Goal: Task Accomplishment & Management: Manage account settings

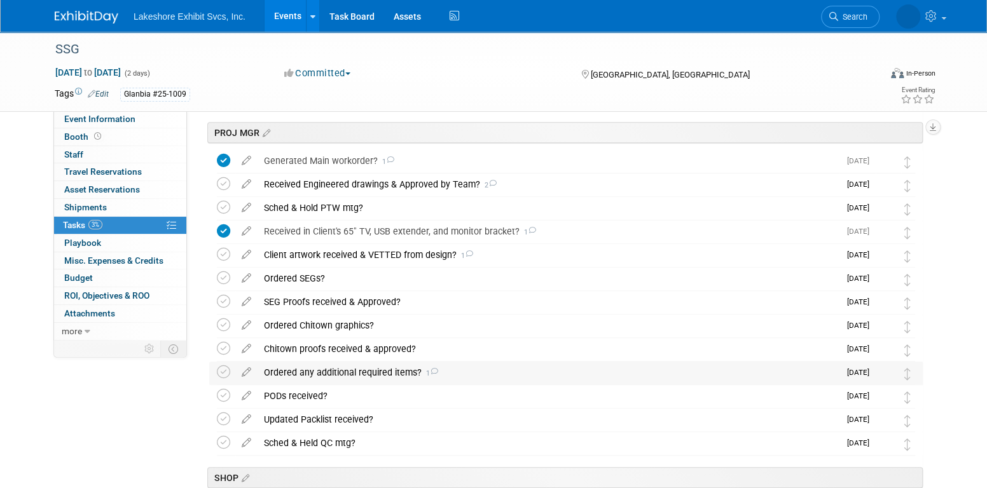
click at [358, 375] on div "Ordered any additional required items? 1" at bounding box center [549, 373] width 582 height 22
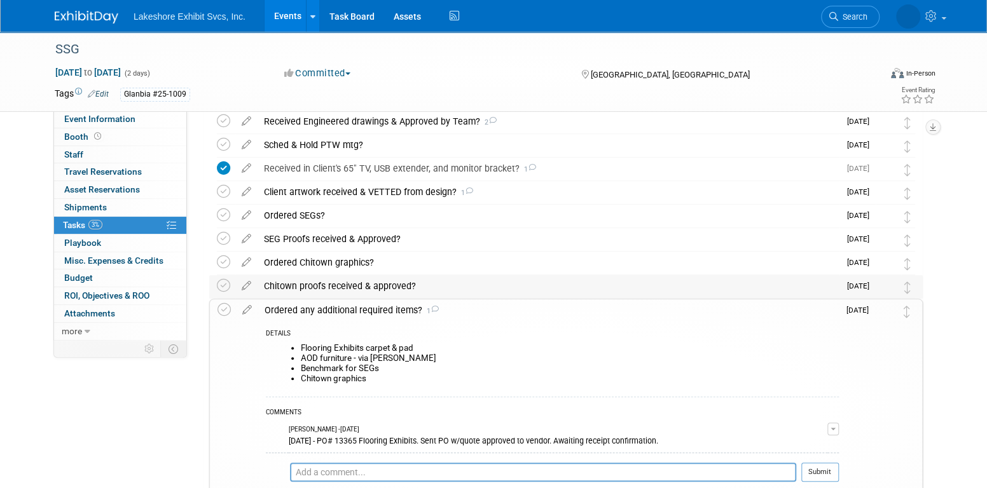
scroll to position [509, 0]
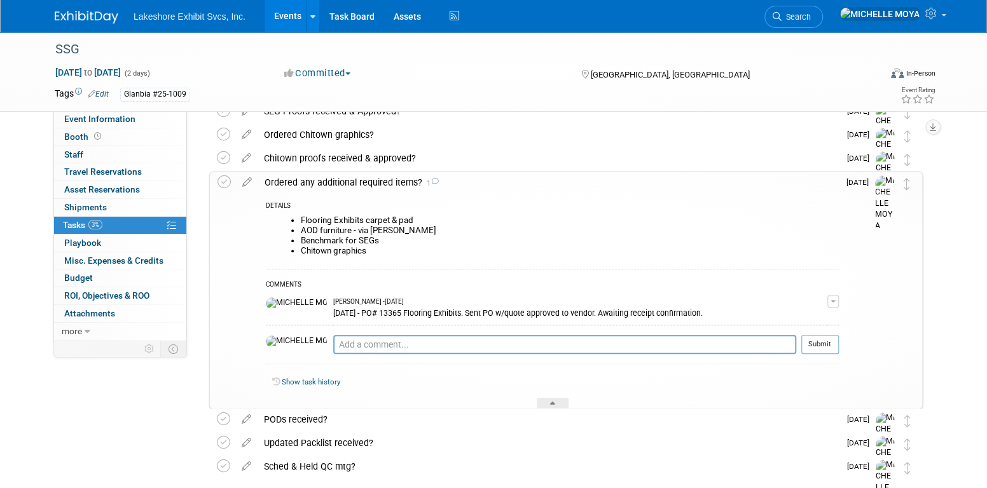
click at [834, 298] on button "button" at bounding box center [832, 301] width 11 height 13
drag, startPoint x: 804, startPoint y: 320, endPoint x: 717, endPoint y: 304, distance: 88.6
click at [803, 320] on link "Edit Comment" at bounding box center [788, 320] width 100 height 18
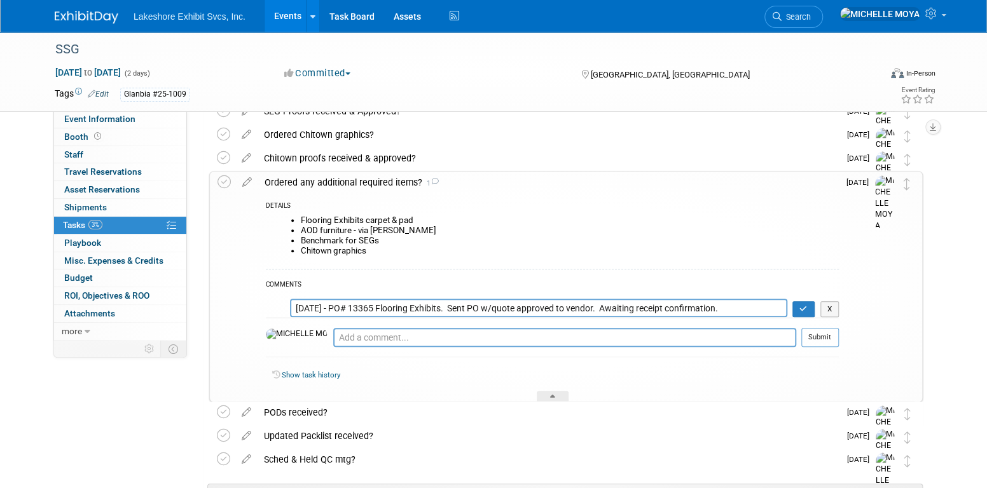
click at [294, 305] on textarea "8.15.25 - PO# 13365 Flooring Exhibits. Sent PO w/quote approved to vendor. Awai…" at bounding box center [538, 308] width 497 height 18
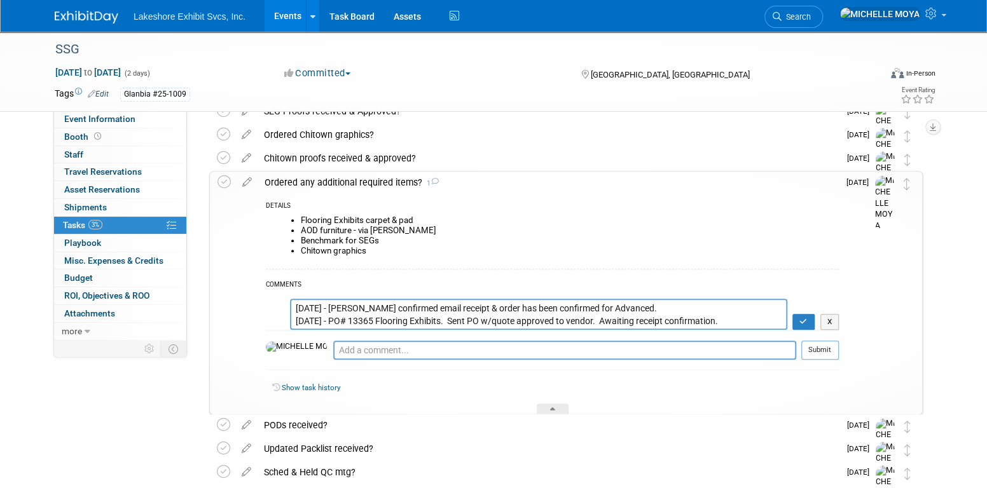
type textarea "8.19.25 - Ashley confirmed email receipt & order has been confirmed for Advance…"
click at [680, 309] on textarea "8.15.25 - PO# 13365 Flooring Exhibits. Sent PO w/quote approved to vendor. Awai…" at bounding box center [538, 314] width 497 height 31
click at [811, 322] on button "button" at bounding box center [803, 322] width 22 height 17
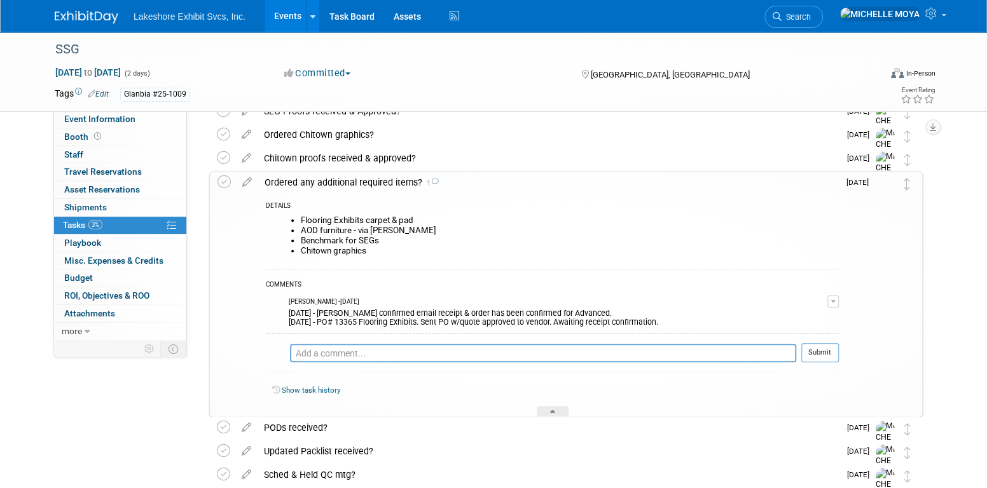
click at [354, 183] on div "Ordered any additional required items? 1" at bounding box center [548, 183] width 581 height 22
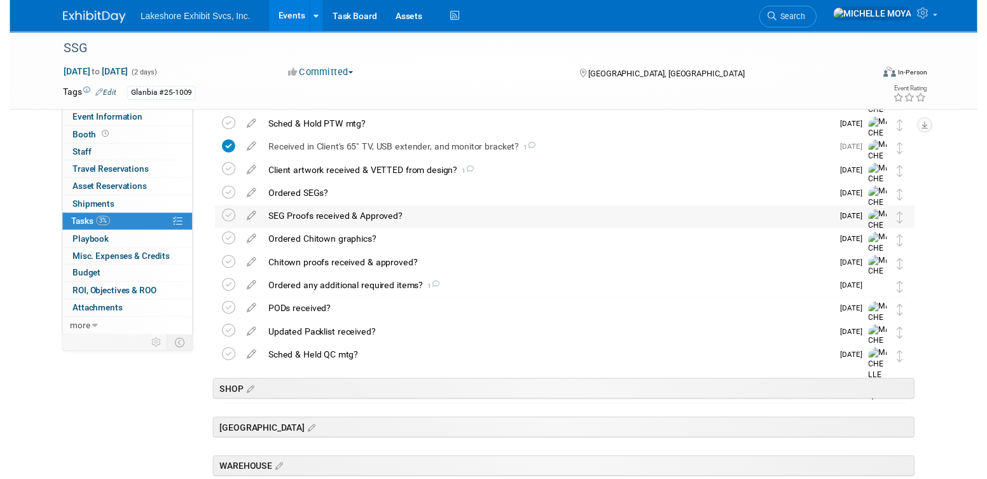
scroll to position [382, 0]
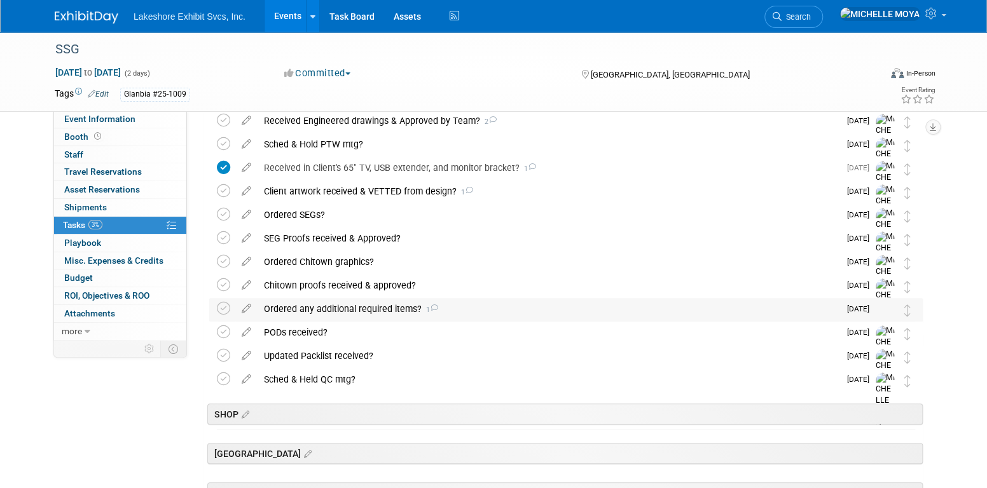
click at [361, 312] on div "Ordered any additional required items? 1" at bounding box center [549, 309] width 582 height 22
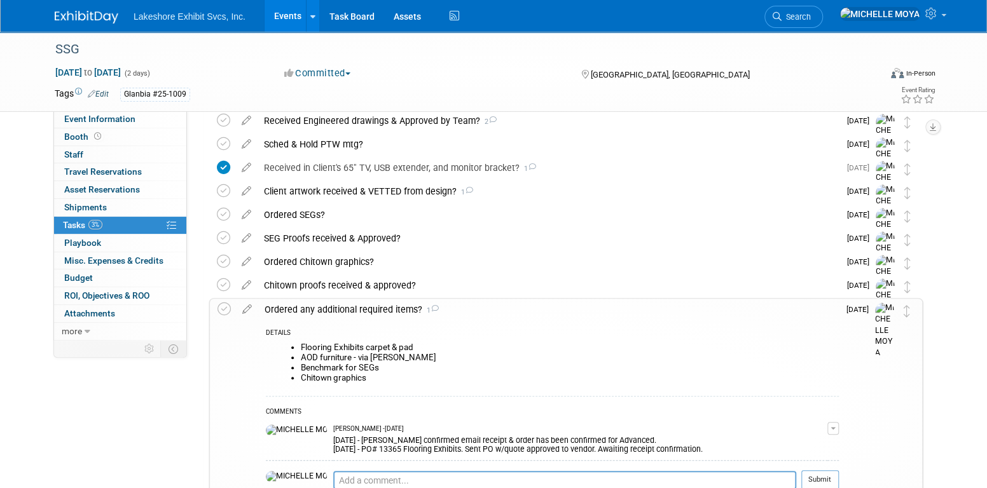
click at [248, 308] on icon at bounding box center [247, 307] width 22 height 16
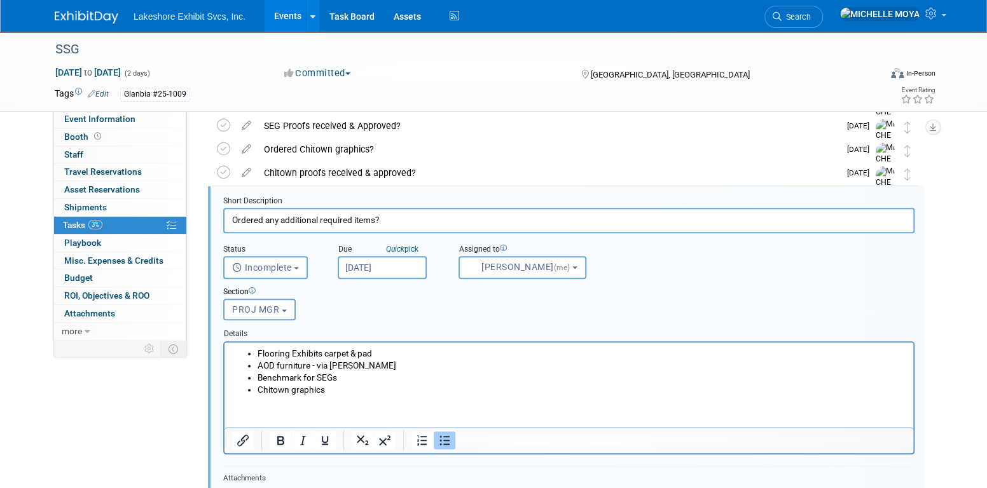
scroll to position [558, 0]
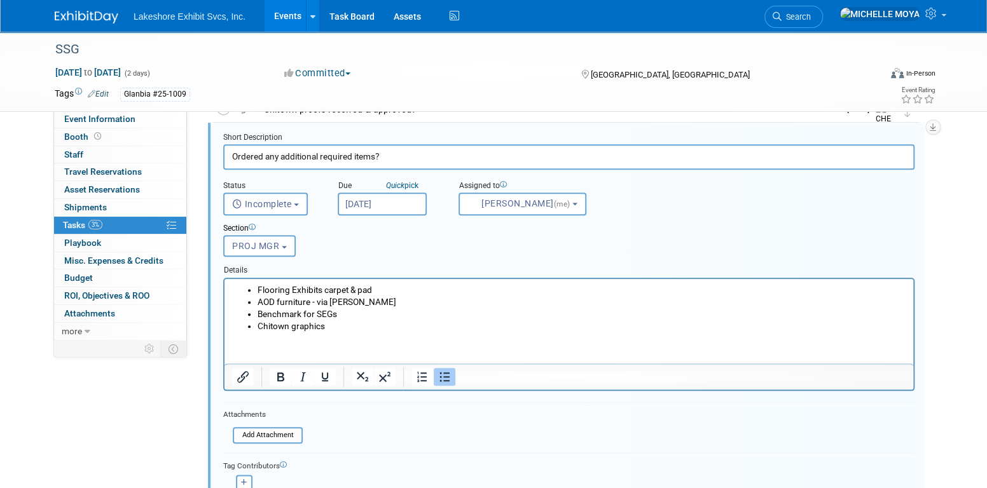
click at [366, 324] on li "Chitown graphics" at bounding box center [582, 326] width 649 height 12
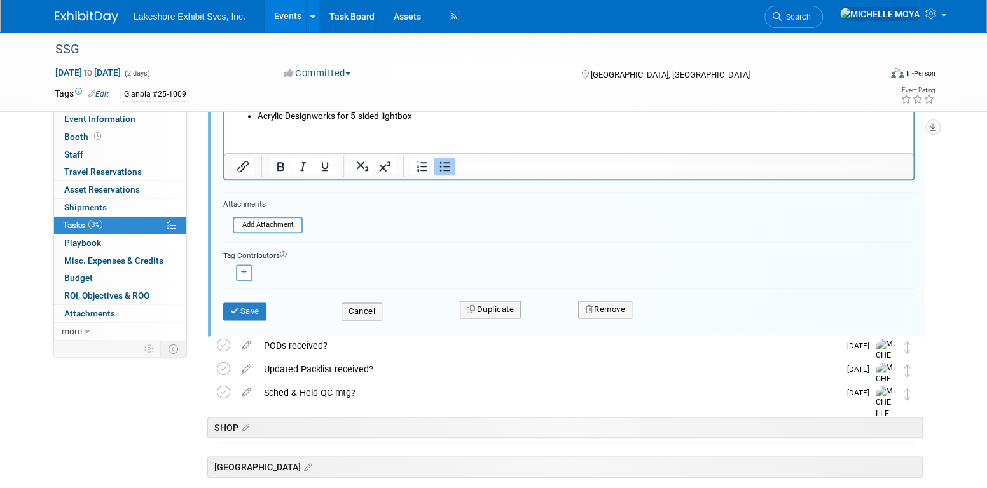
scroll to position [812, 0]
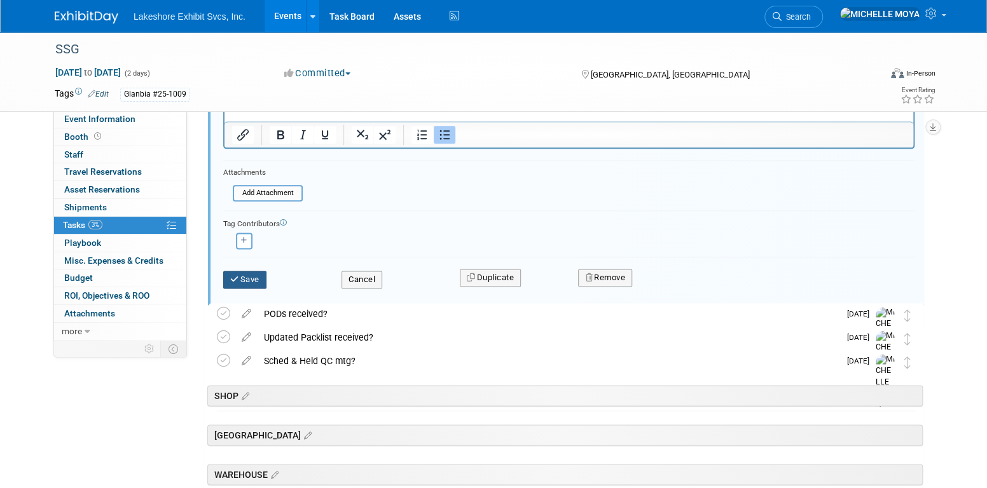
click at [251, 277] on button "Save" at bounding box center [244, 280] width 43 height 18
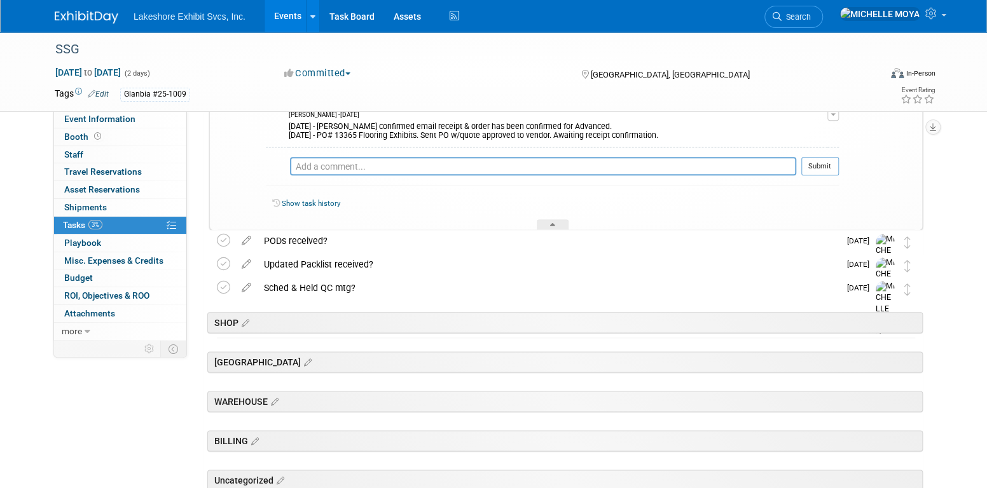
scroll to position [474, 0]
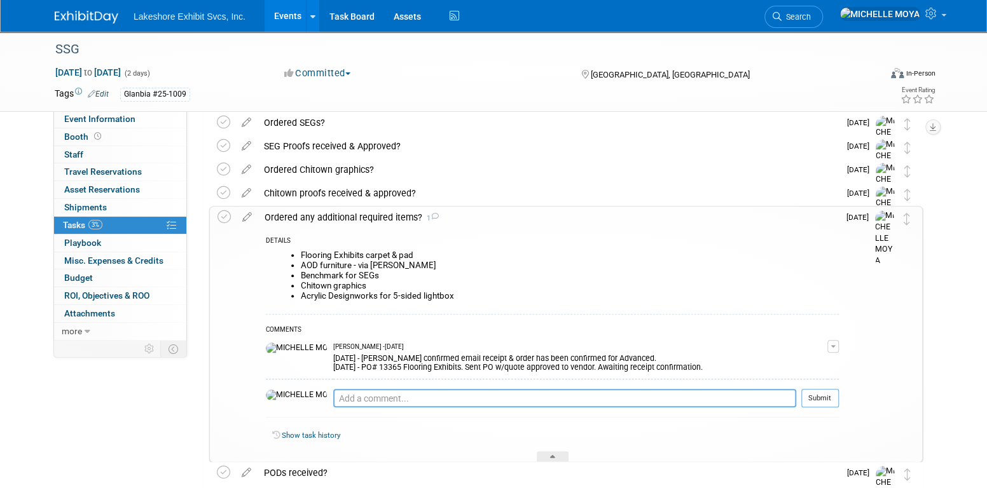
click at [371, 397] on textarea at bounding box center [564, 398] width 463 height 18
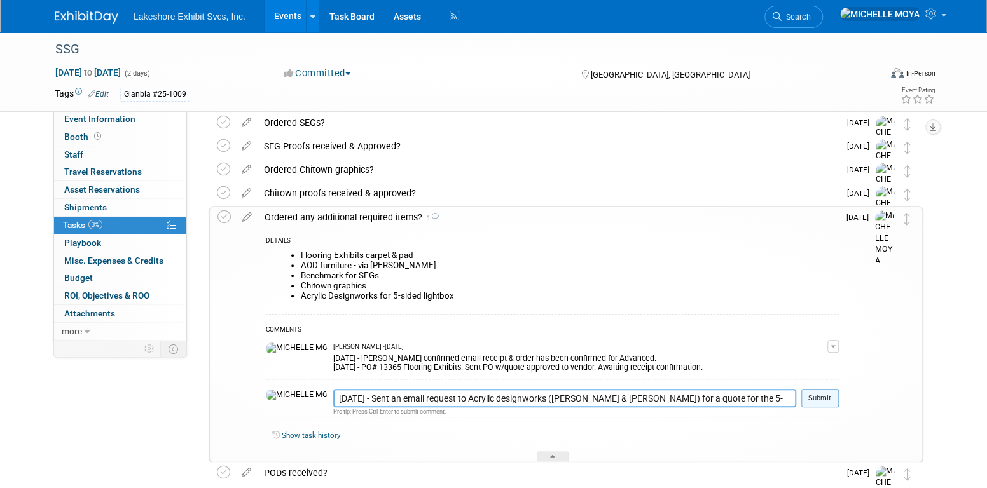
type textarea "8.19.25 - Sent an email request to Acrylic designworks (robert & cole) for a qu…"
click at [826, 402] on button "Submit" at bounding box center [820, 398] width 38 height 19
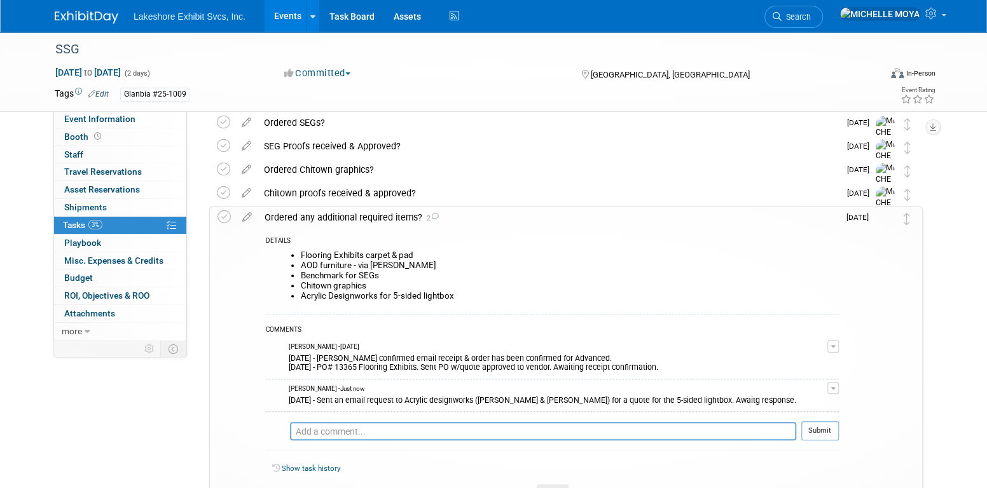
click at [360, 215] on div "Ordered any additional required items? 2" at bounding box center [548, 218] width 581 height 22
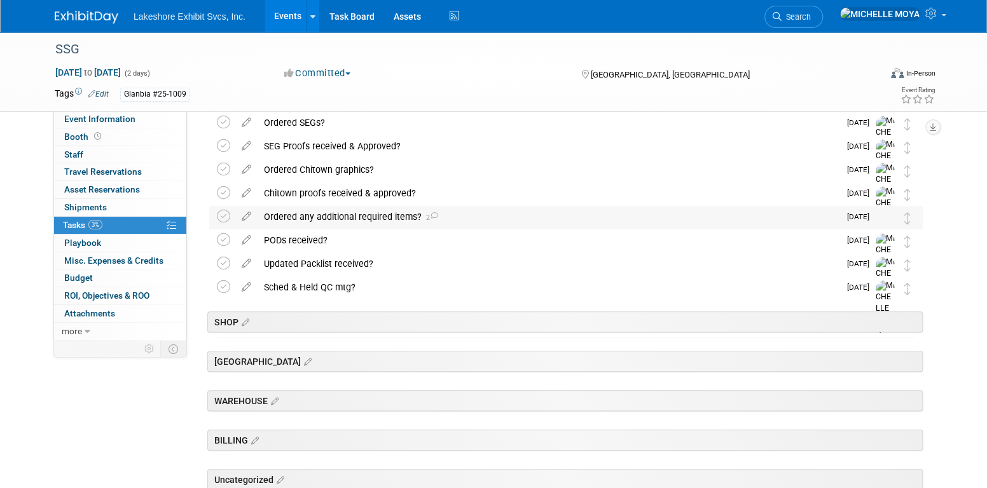
click at [360, 215] on div "Ordered any additional required items? 2" at bounding box center [549, 217] width 582 height 22
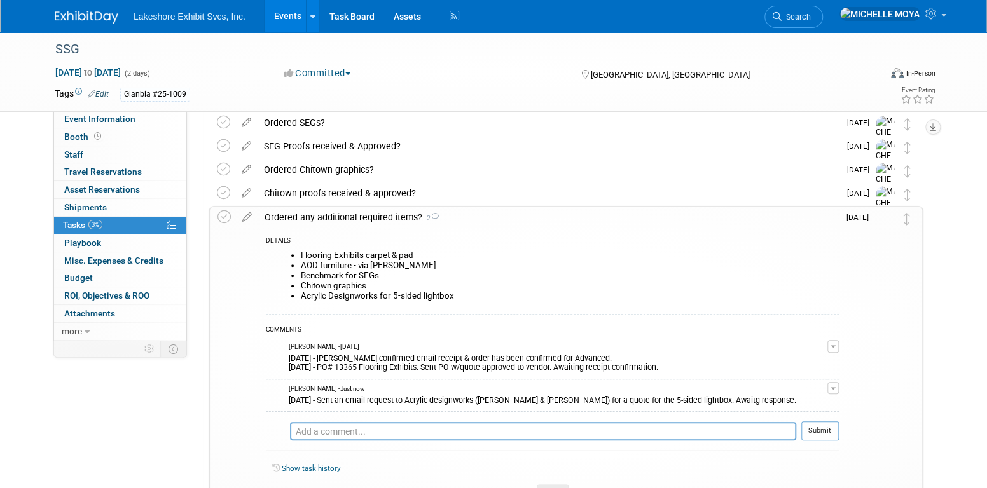
click at [360, 215] on div "Ordered any additional required items? 2" at bounding box center [548, 218] width 581 height 22
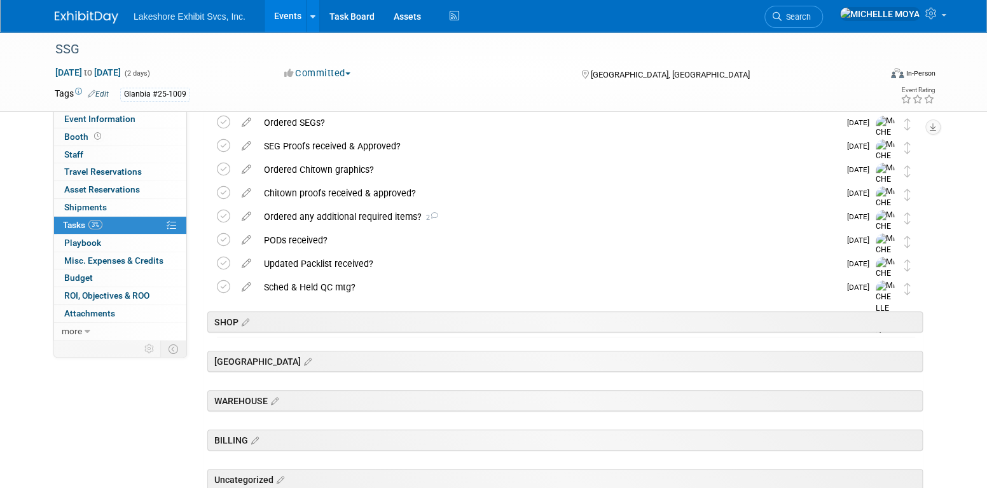
click at [289, 15] on link "Events" at bounding box center [288, 16] width 46 height 32
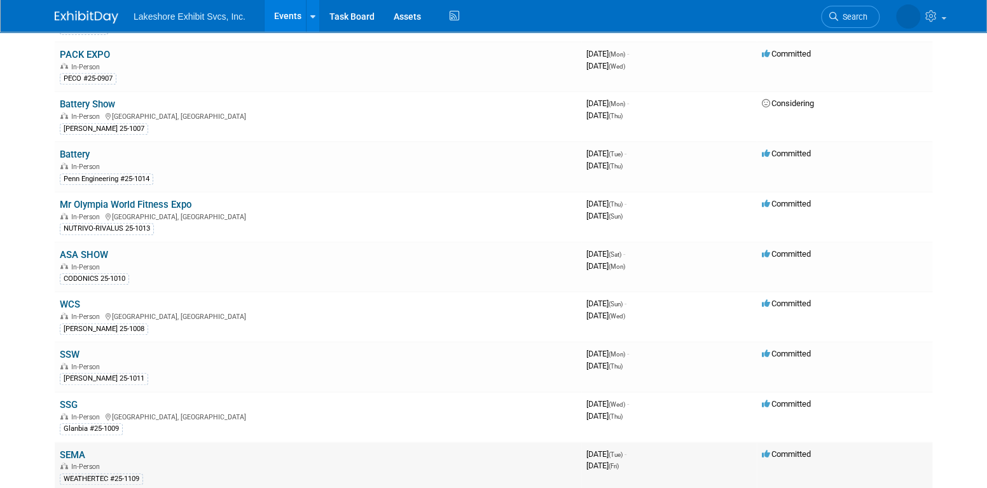
scroll to position [254, 0]
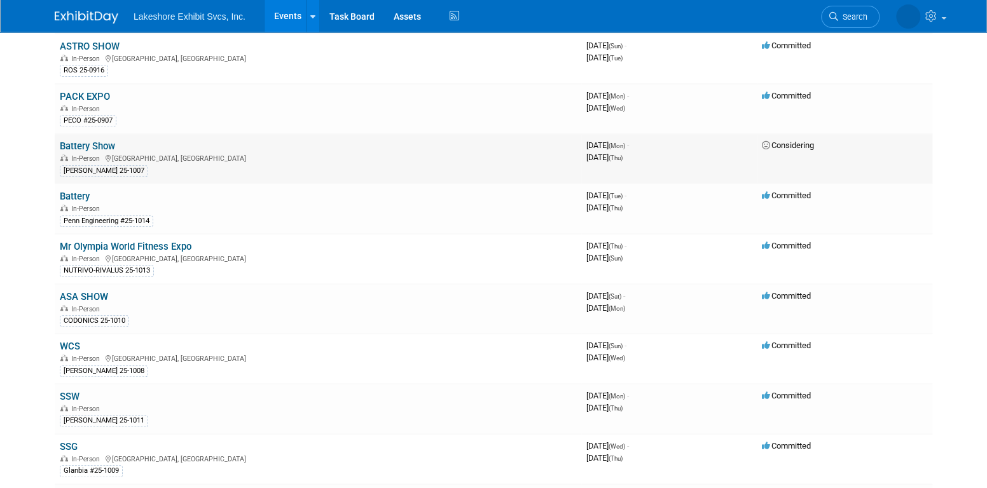
click at [92, 141] on link "Battery Show" at bounding box center [87, 146] width 55 height 11
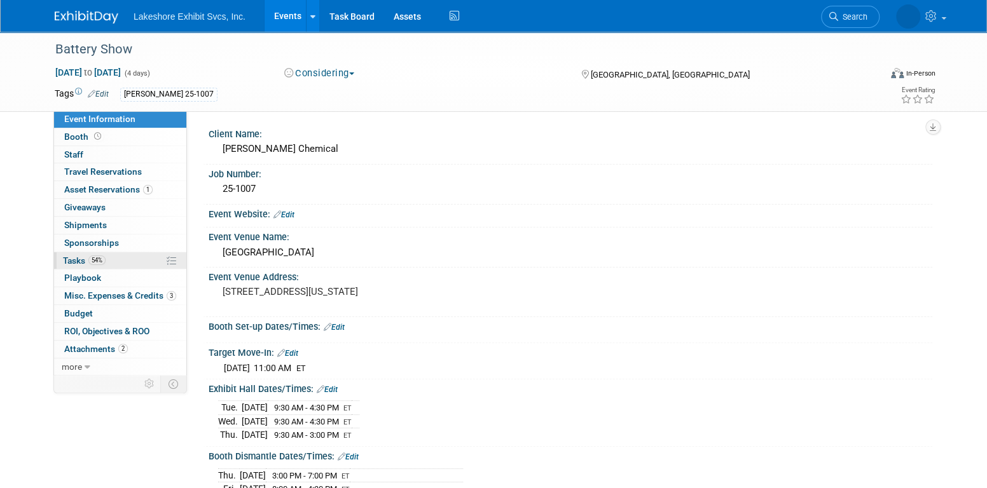
click at [111, 259] on link "54% Tasks 54%" at bounding box center [120, 260] width 132 height 17
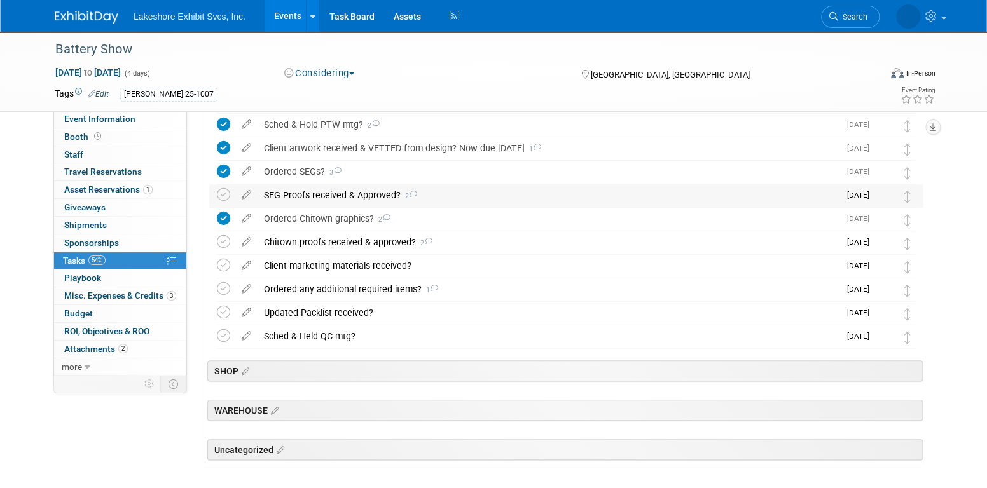
scroll to position [318, 0]
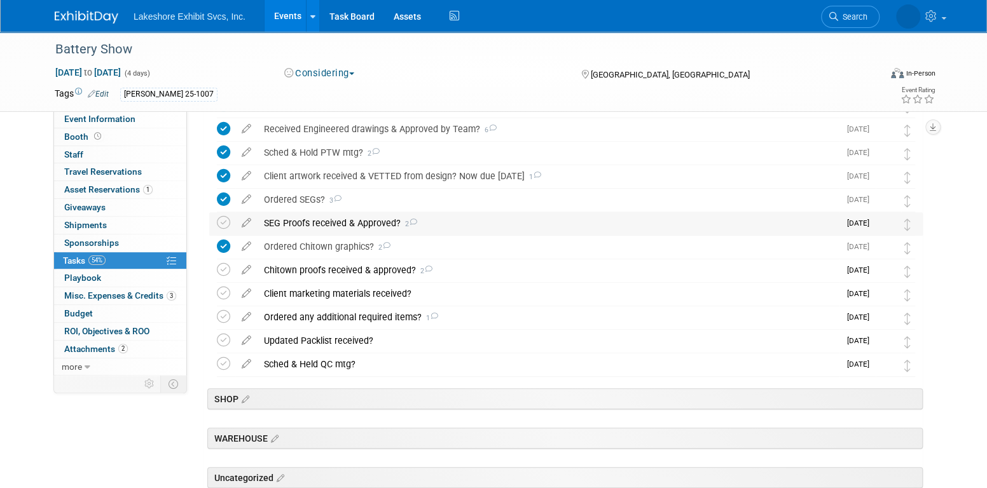
click at [341, 221] on div "SEG Proofs received & Approved? 2" at bounding box center [549, 223] width 582 height 22
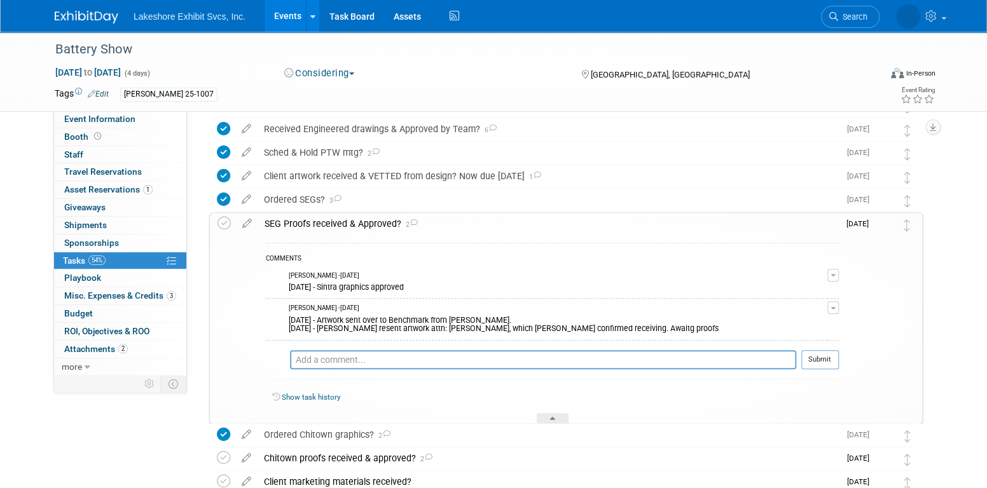
click at [832, 307] on span "button" at bounding box center [833, 308] width 5 height 3
click at [810, 326] on link "Edit Comment" at bounding box center [788, 326] width 100 height 18
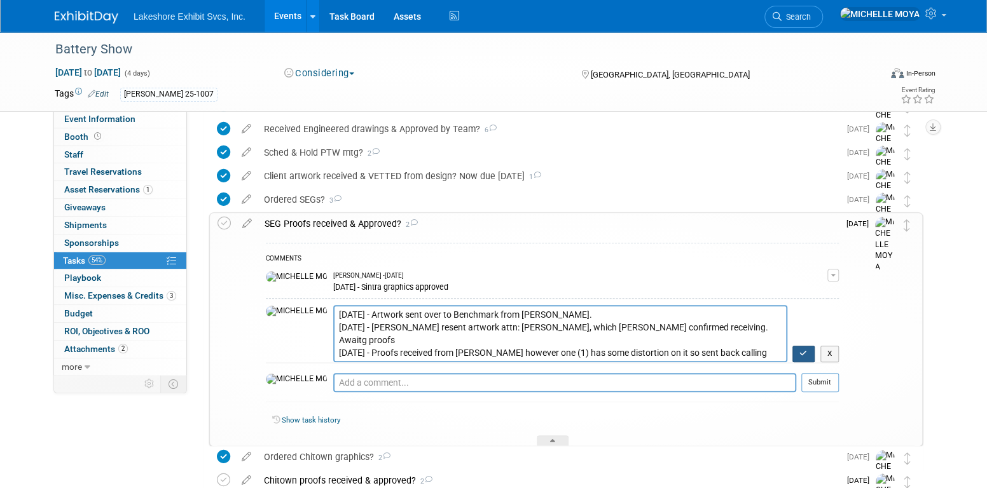
type textarea "[DATE] - Artwork sent over to Benchmark from [PERSON_NAME]. [DATE] - [PERSON_NA…"
drag, startPoint x: 803, startPoint y: 354, endPoint x: 785, endPoint y: 328, distance: 31.1
click at [803, 354] on icon "button" at bounding box center [803, 354] width 8 height 8
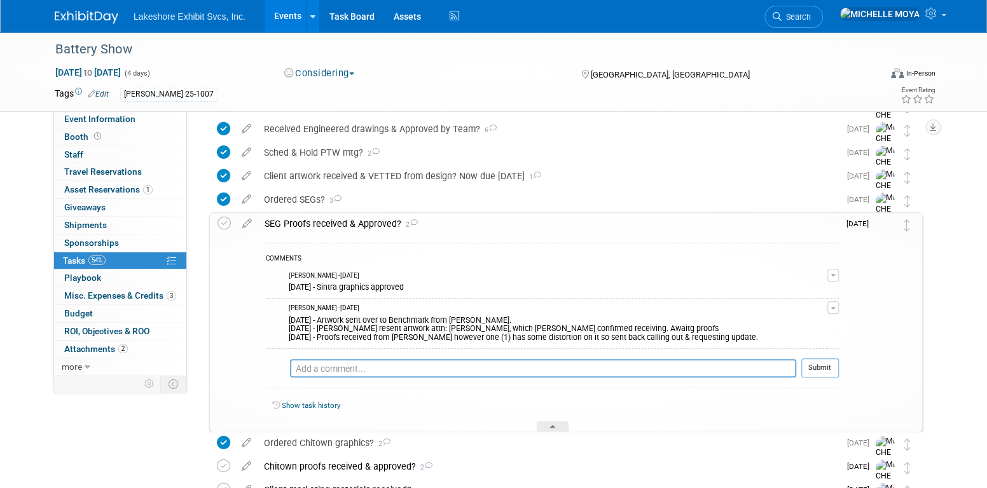
click at [363, 217] on div "SEG Proofs received & Approved? 2" at bounding box center [548, 224] width 581 height 22
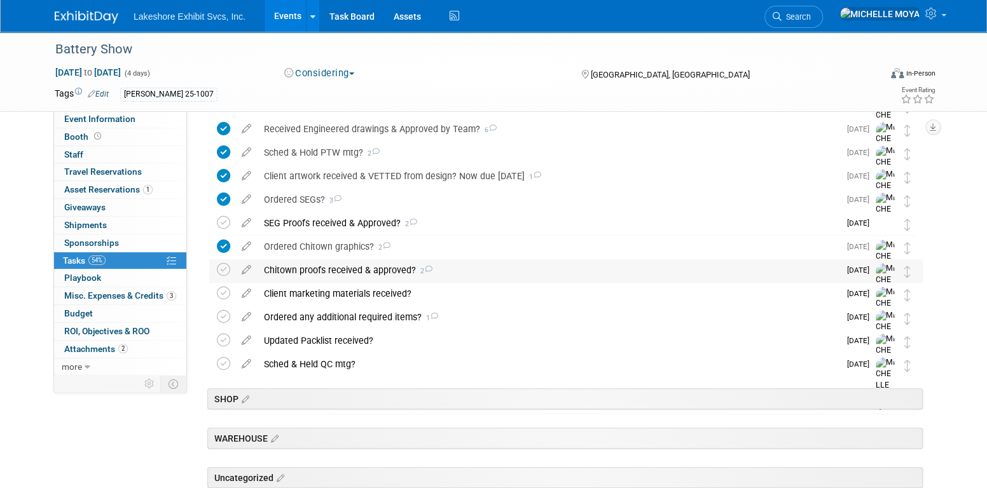
click at [356, 273] on div "Chitown proofs received & approved? 2" at bounding box center [549, 270] width 582 height 22
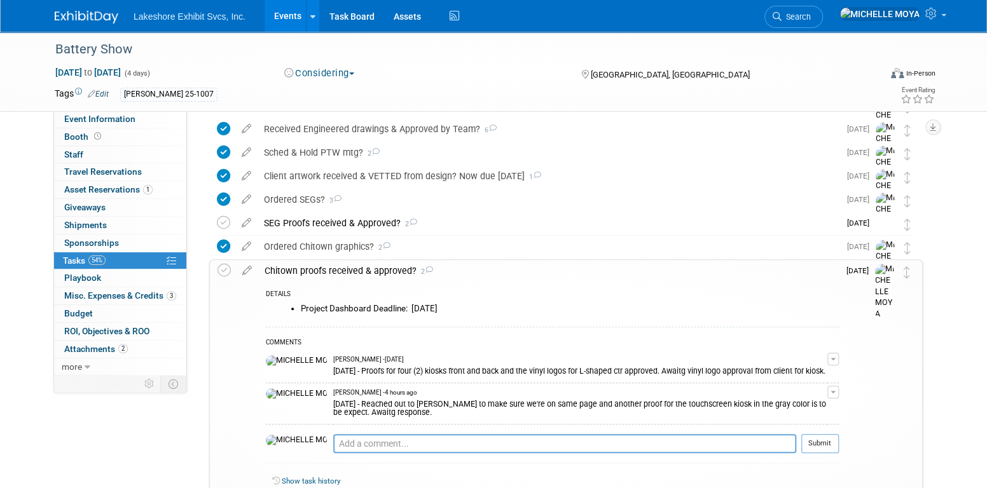
click at [836, 393] on button "button" at bounding box center [832, 392] width 11 height 13
click at [801, 412] on link "Edit Comment" at bounding box center [788, 411] width 100 height 18
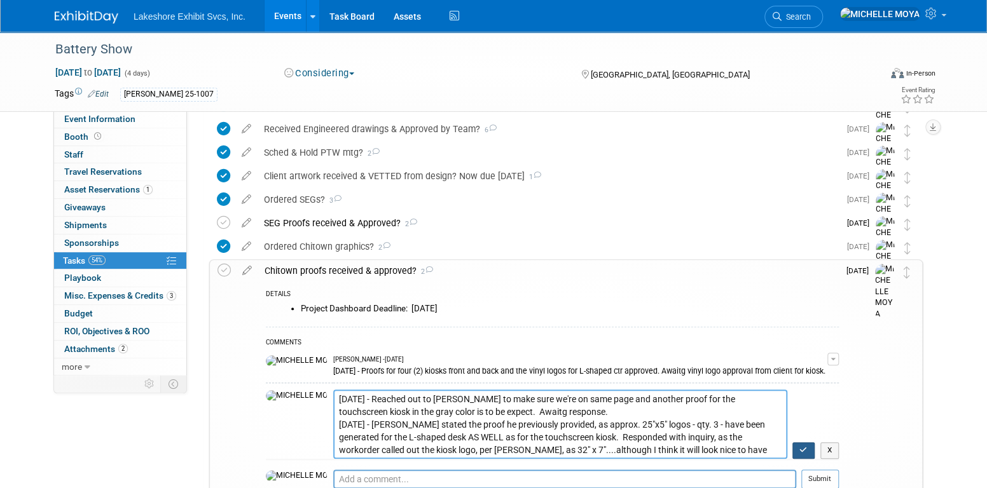
type textarea "[DATE] - Reached out to [PERSON_NAME] to make sure we're on same page and anoth…"
click at [799, 446] on icon "button" at bounding box center [803, 450] width 8 height 8
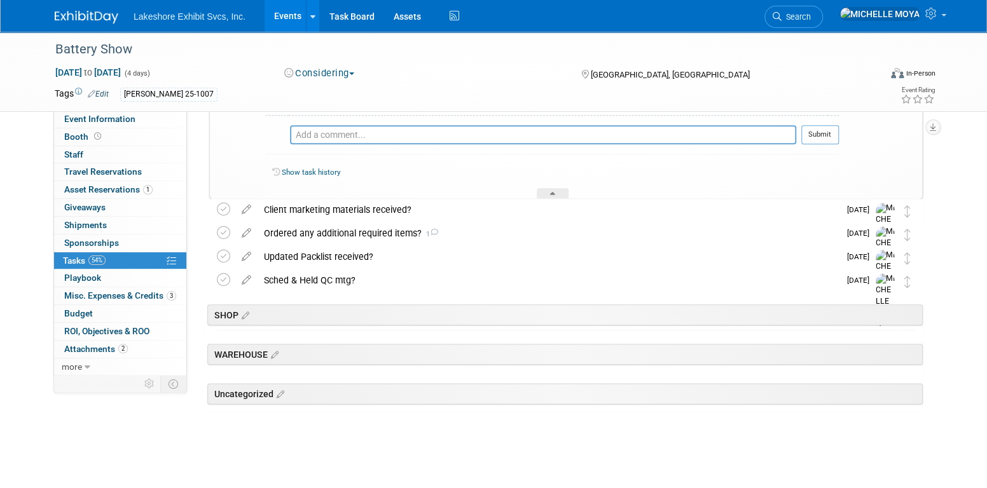
scroll to position [590, 0]
